Goal: Information Seeking & Learning: Understand process/instructions

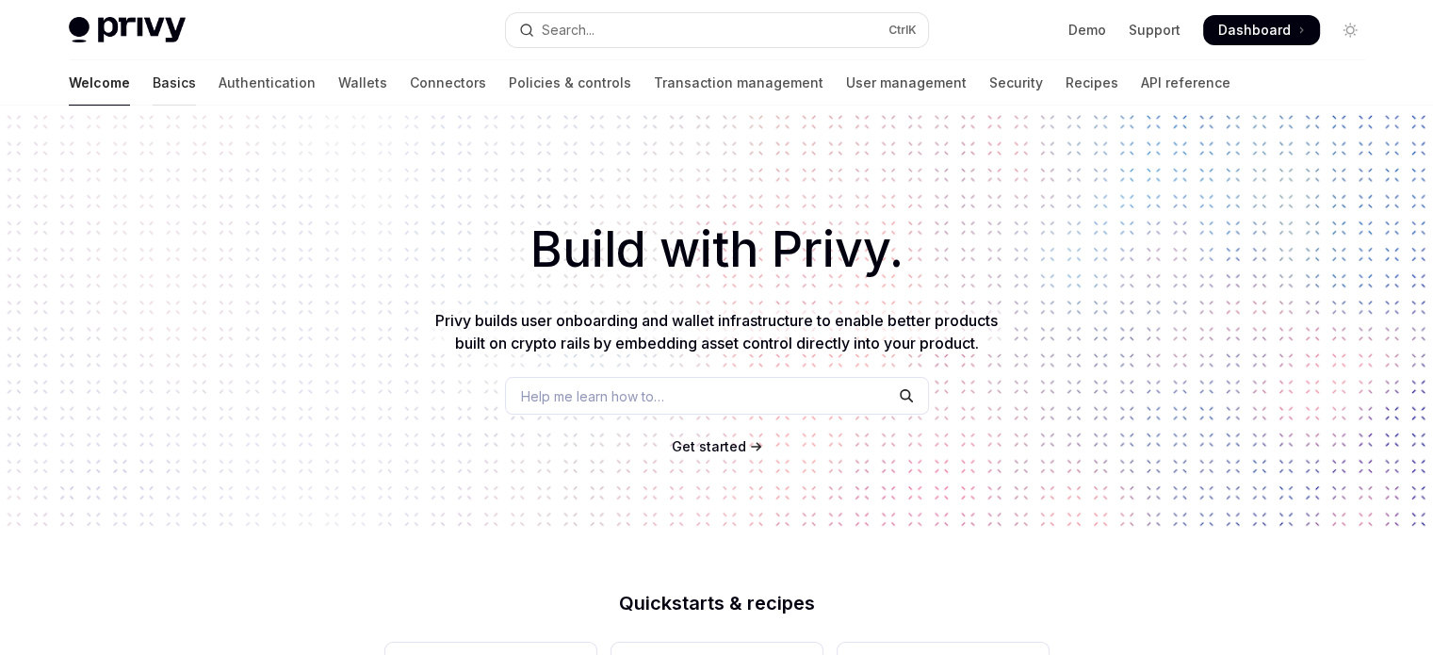
click at [153, 88] on link "Basics" at bounding box center [174, 82] width 43 height 45
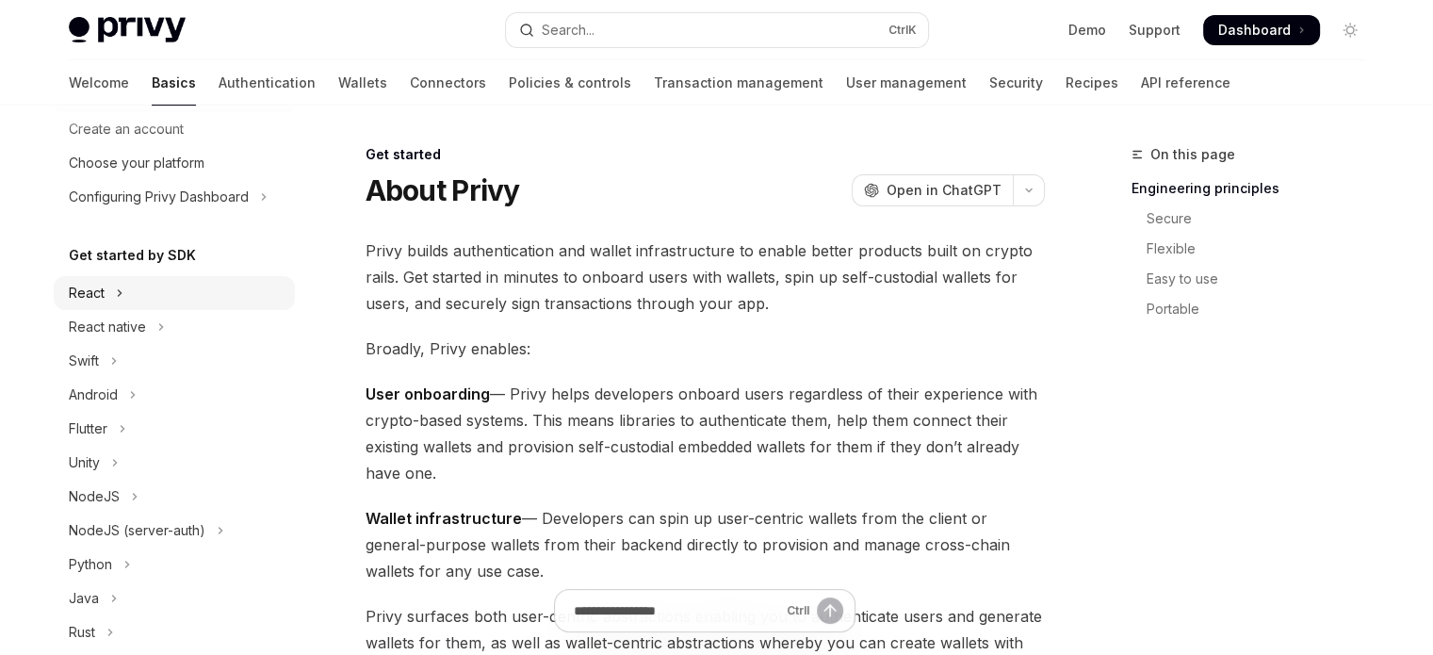
scroll to position [94, 0]
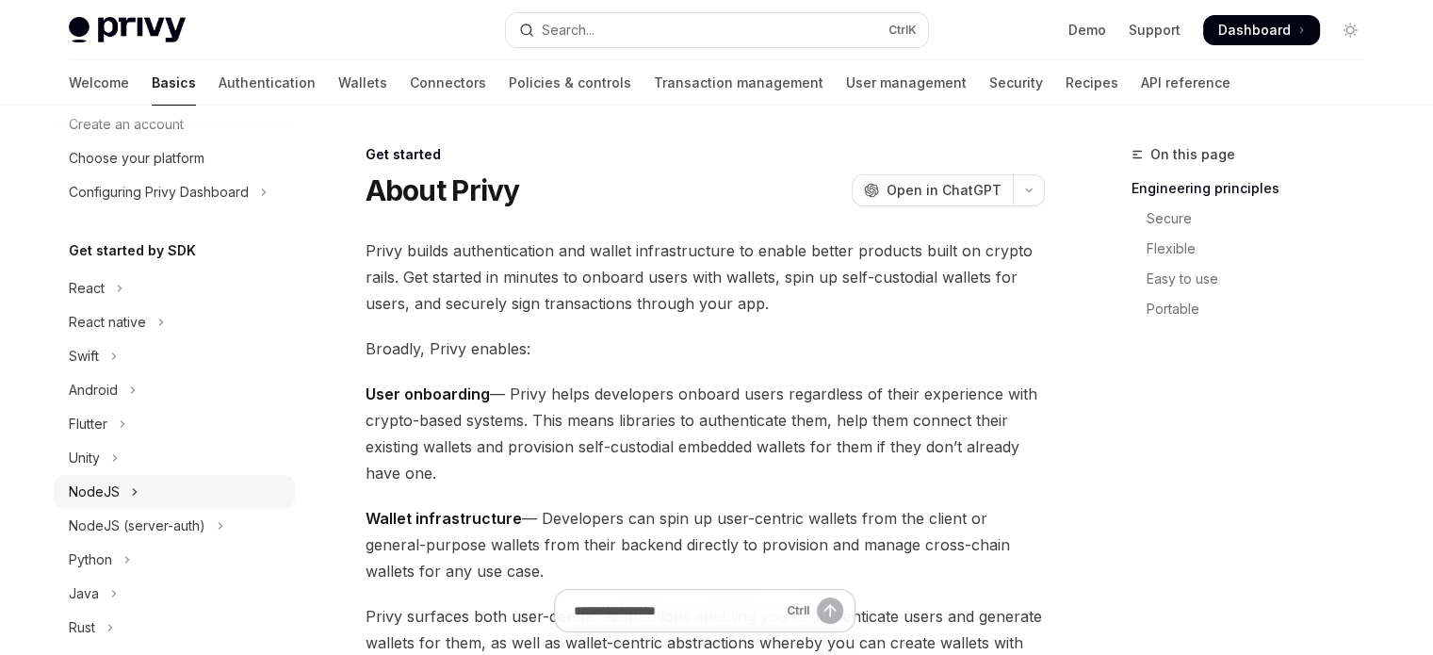
click at [170, 500] on button "NodeJS" at bounding box center [174, 492] width 241 height 34
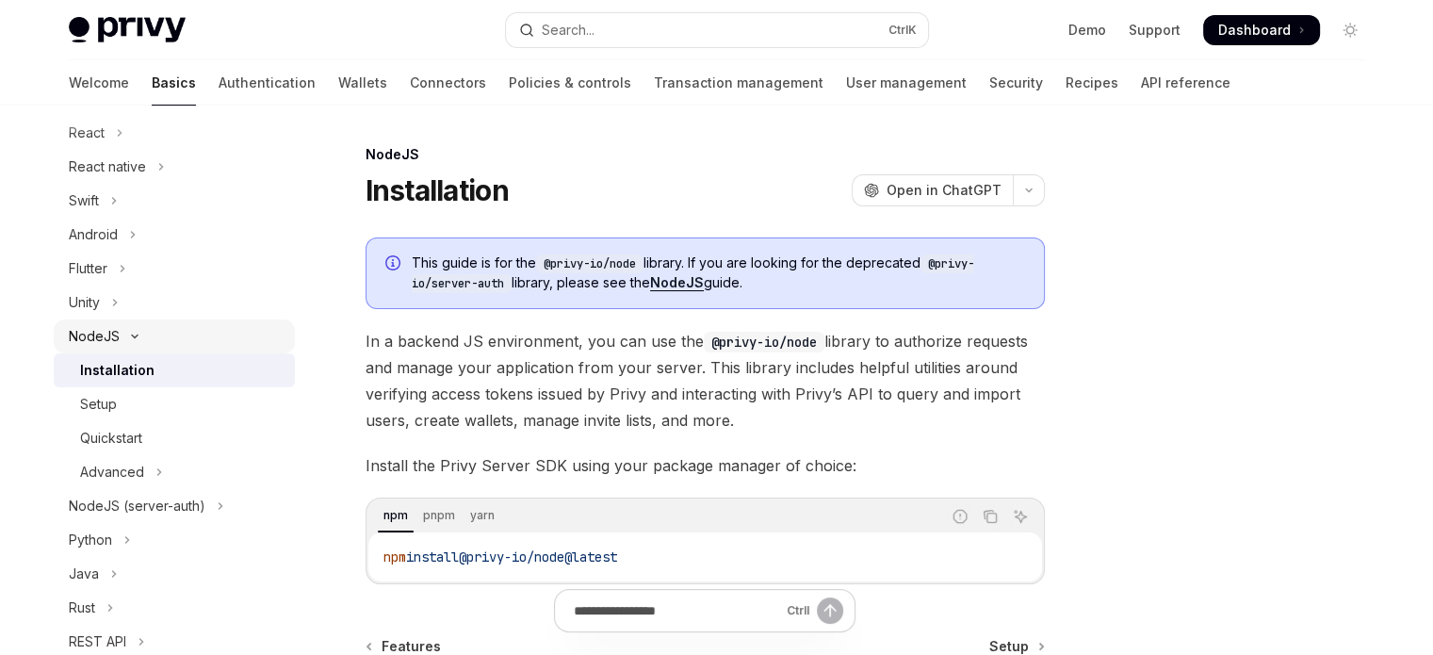
scroll to position [283, 0]
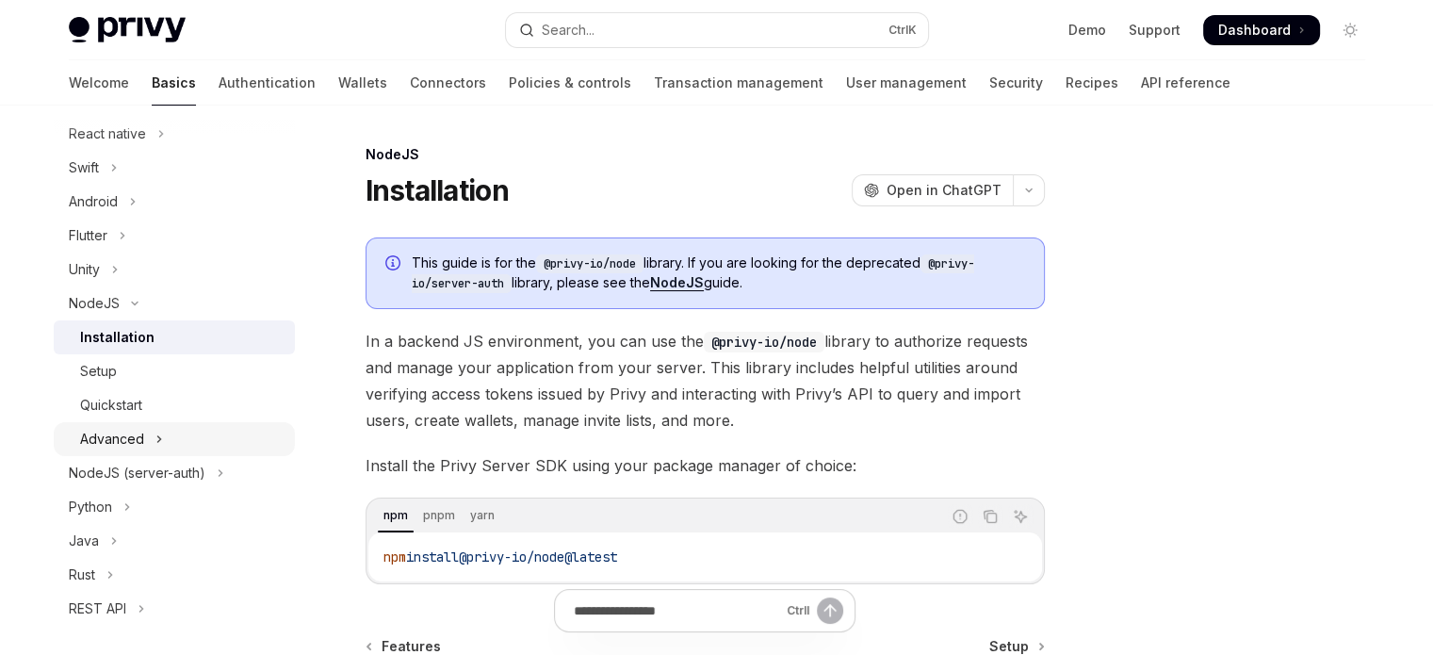
click at [192, 447] on button "Advanced" at bounding box center [174, 439] width 241 height 34
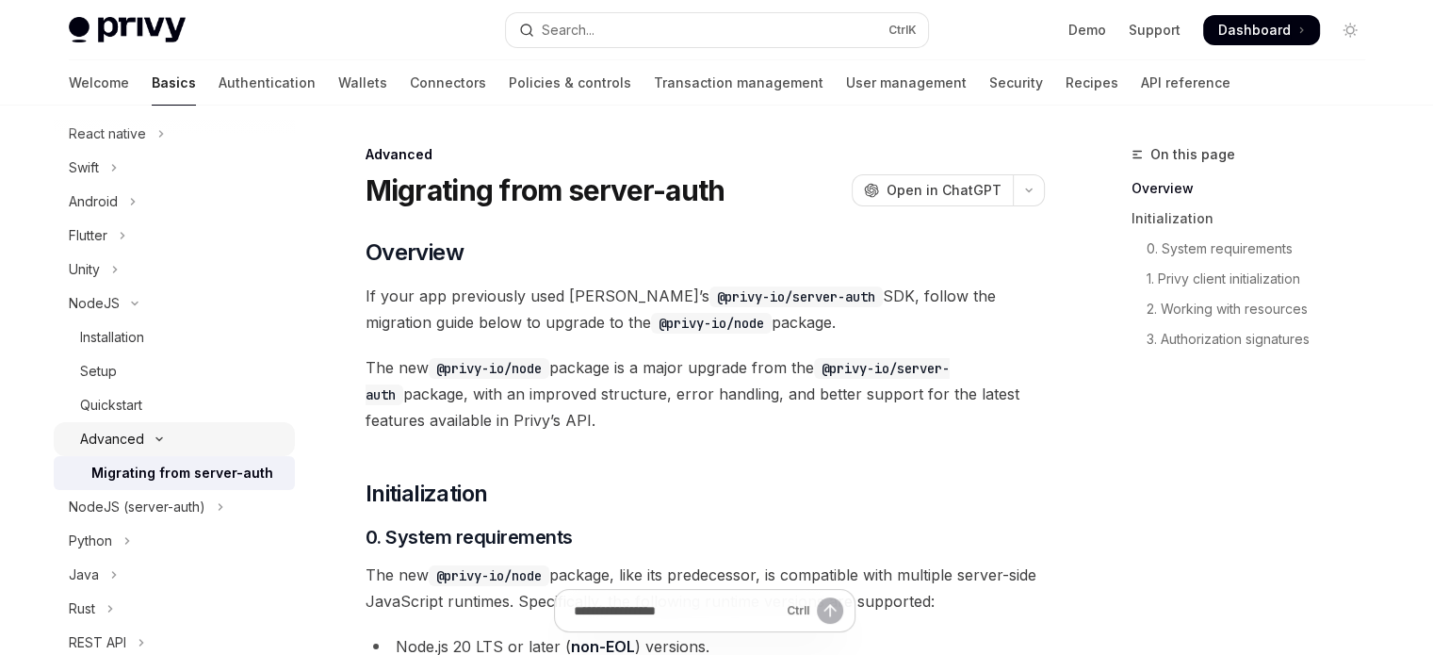
click at [181, 425] on button "Advanced" at bounding box center [174, 439] width 241 height 34
click at [181, 417] on link "Quickstart" at bounding box center [174, 405] width 241 height 34
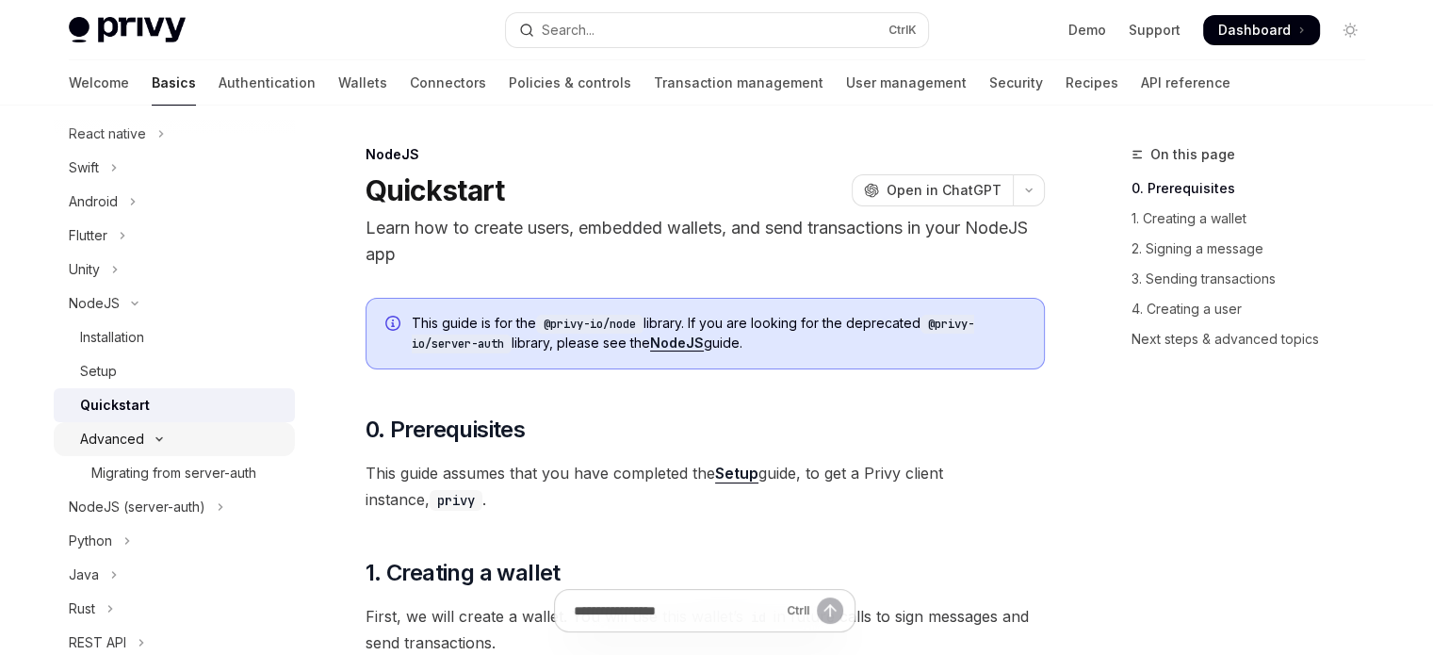
click at [179, 439] on button "Advanced" at bounding box center [174, 439] width 241 height 34
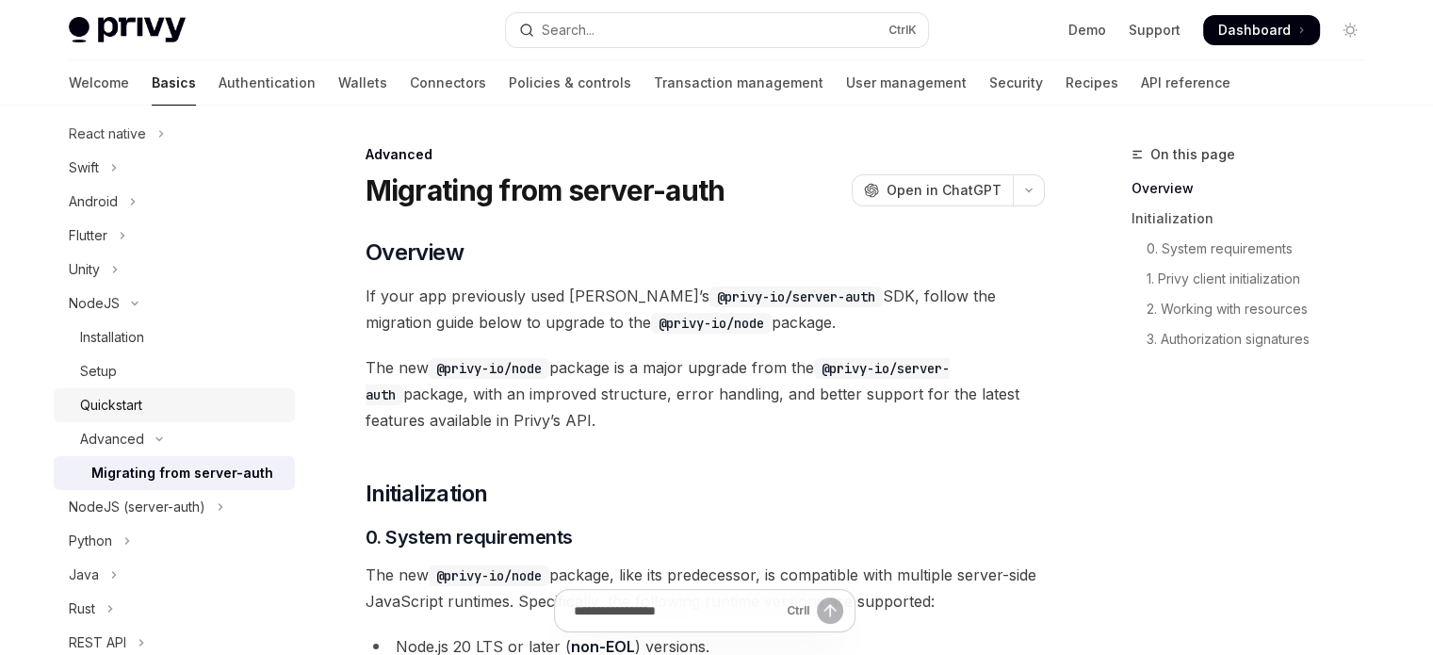
click at [188, 415] on div "Quickstart" at bounding box center [181, 405] width 203 height 23
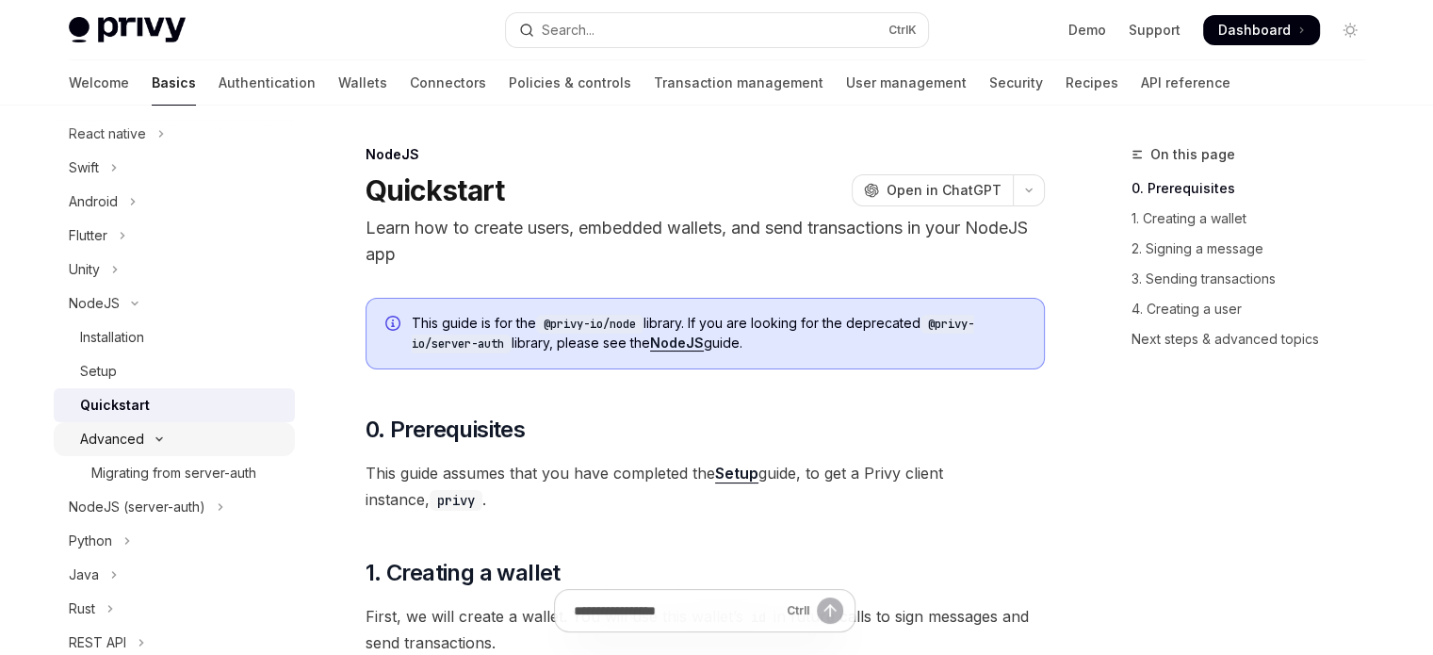
click at [187, 429] on button "Advanced" at bounding box center [174, 439] width 241 height 34
type textarea "*"
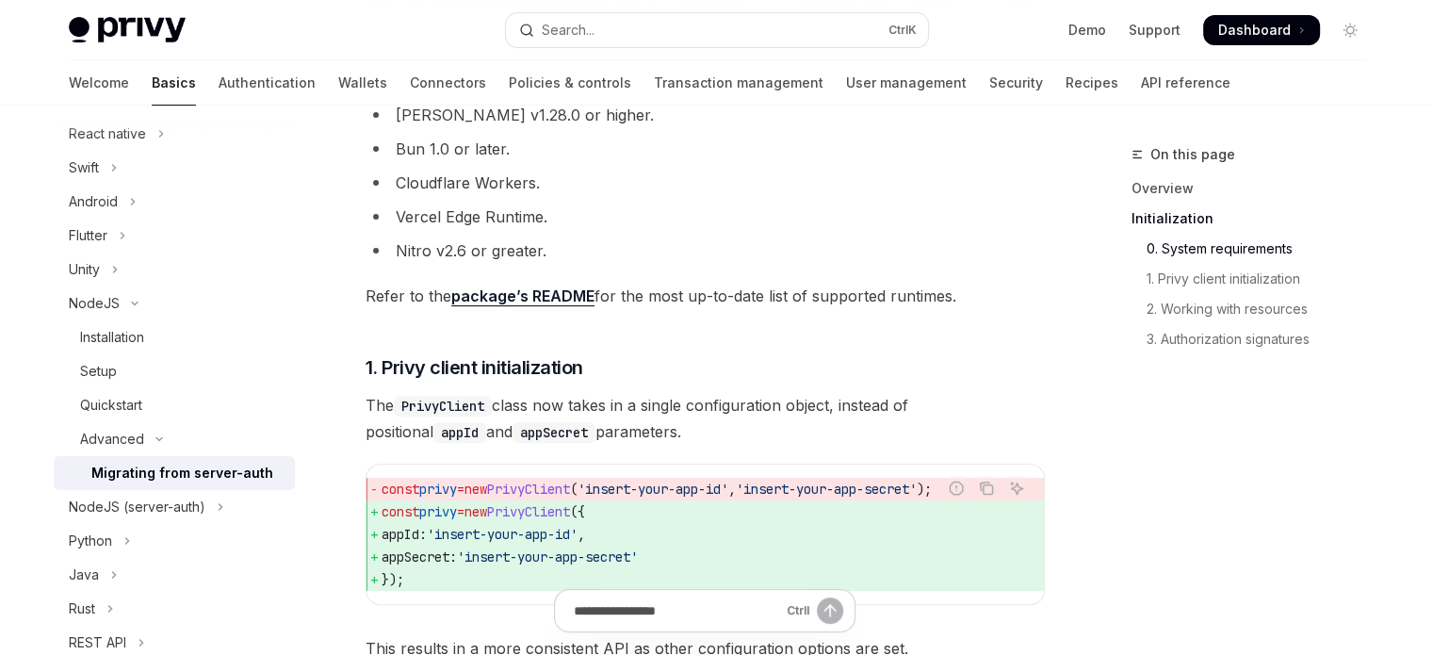
scroll to position [565, 0]
drag, startPoint x: 659, startPoint y: 365, endPoint x: 385, endPoint y: 370, distance: 274.2
click at [385, 370] on h3 "​ 1. Privy client initialization" at bounding box center [705, 367] width 679 height 26
copy span "Privy client initialization"
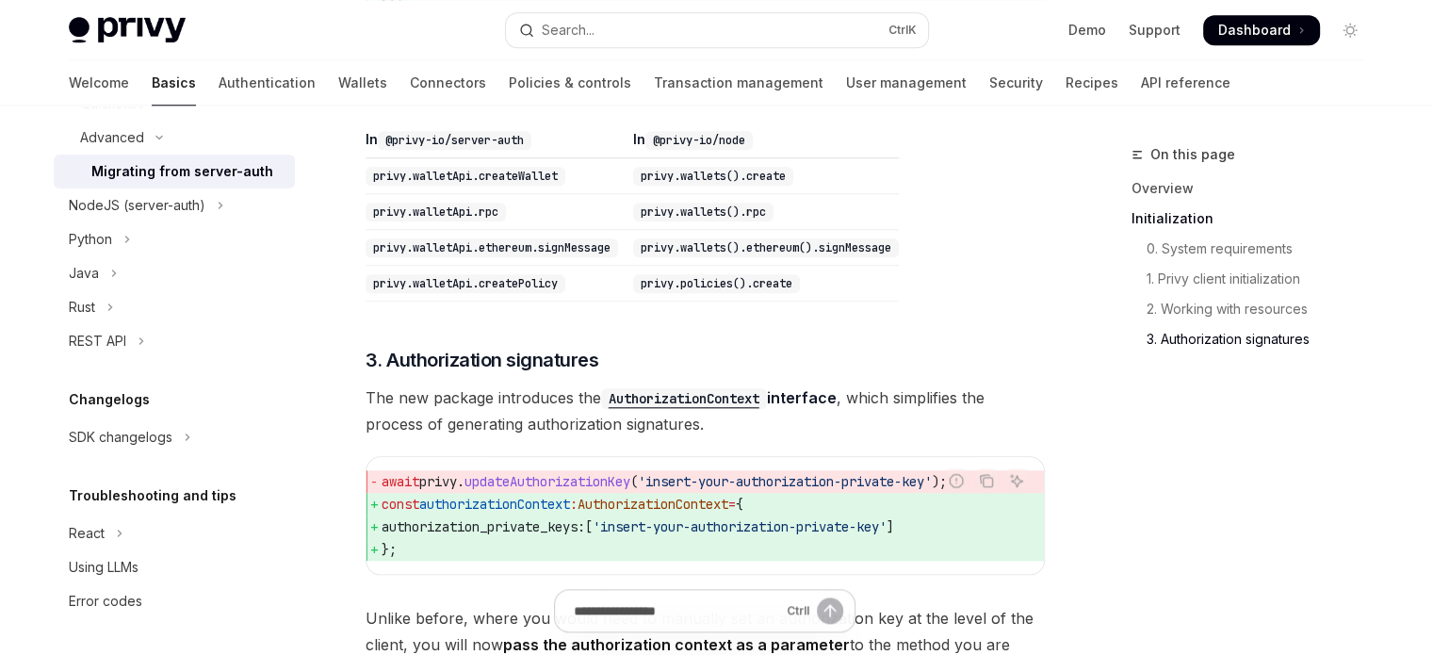
scroll to position [1781, 0]
